Goal: Navigation & Orientation: Find specific page/section

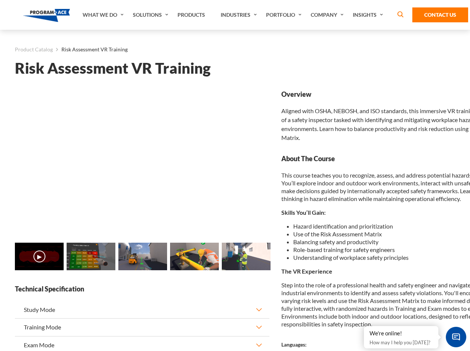
click at [152, 15] on link "Solutions" at bounding box center [151, 15] width 45 height 30
click at [0, 0] on div "AI & Computer Vision Solutions Computer Vision Quality Control AI tools for fas…" at bounding box center [0, 0] width 0 height 0
click at [0, 0] on div "AI & Computer Vision Solutions Virtual Training Solutions Virtual Tour Solution…" at bounding box center [0, 0] width 0 height 0
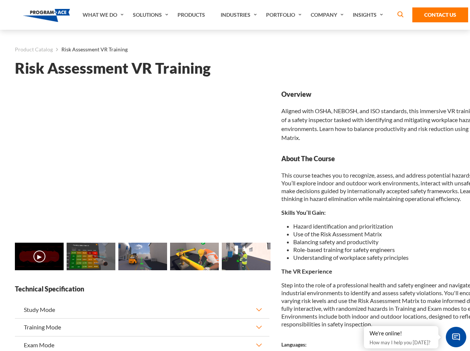
click at [0, 0] on div "AI & Computer Vision Solutions Virtual Training Solutions Virtual Tour Solution…" at bounding box center [0, 0] width 0 height 0
click at [0, 0] on div "AI & Computer Vision Solutions Computer Vision Quality Control AI tools for fas…" at bounding box center [0, 0] width 0 height 0
